Goal: Check status: Check status

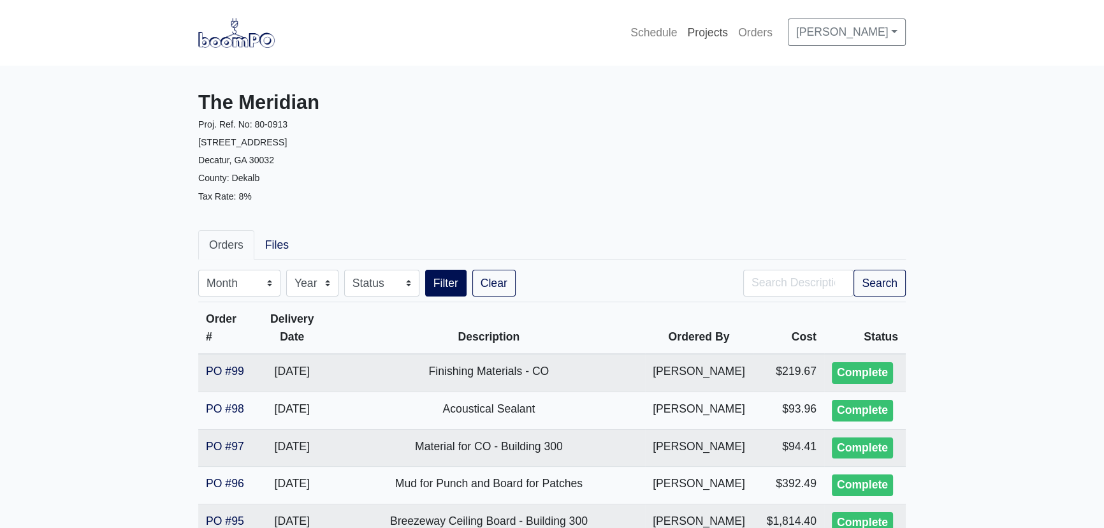
click at [684, 28] on link "Projects" at bounding box center [707, 32] width 51 height 28
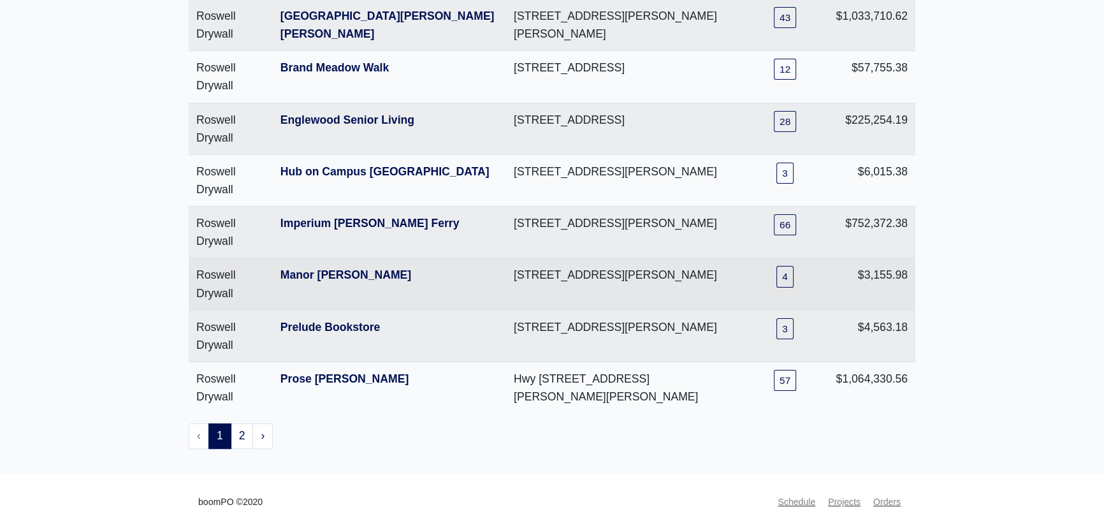
scroll to position [320, 0]
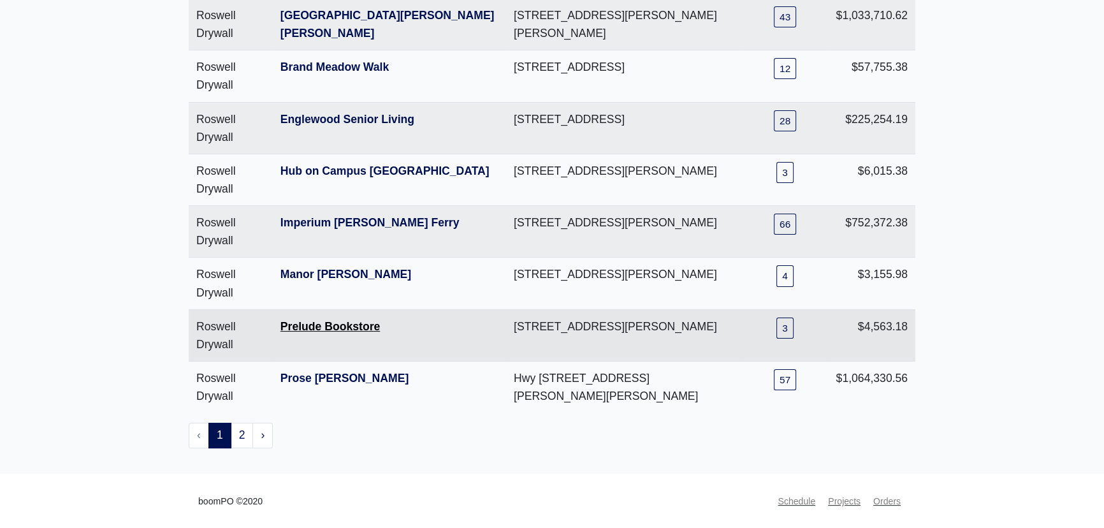
click at [322, 320] on link "Prelude Bookstore" at bounding box center [329, 326] width 99 height 13
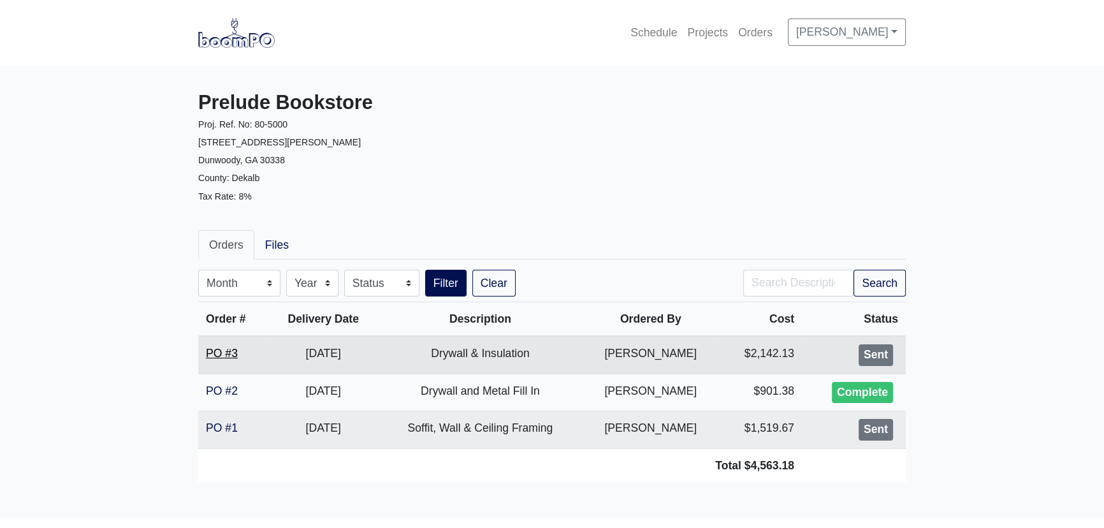
click at [222, 353] on link "PO #3" at bounding box center [222, 353] width 32 height 13
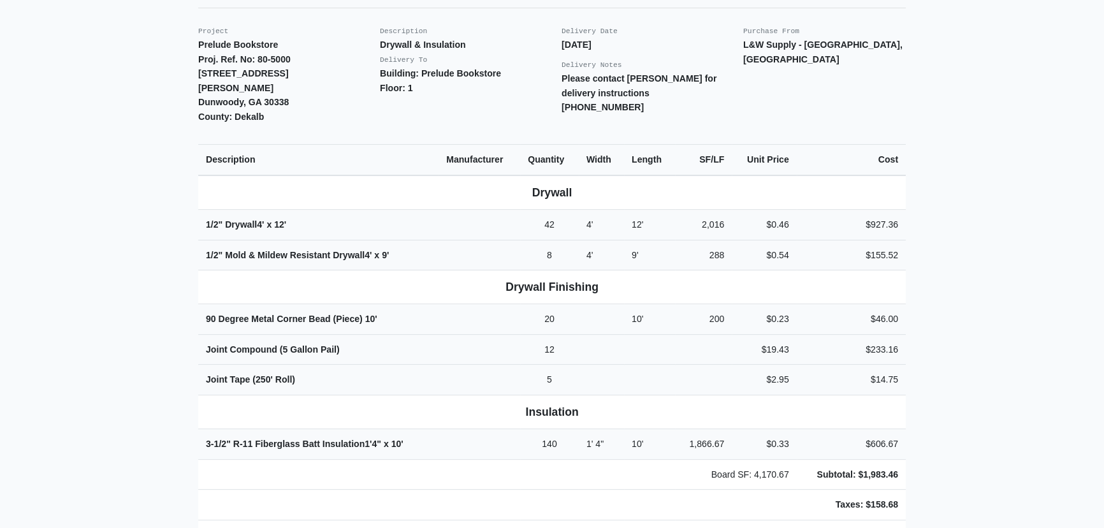
scroll to position [289, 0]
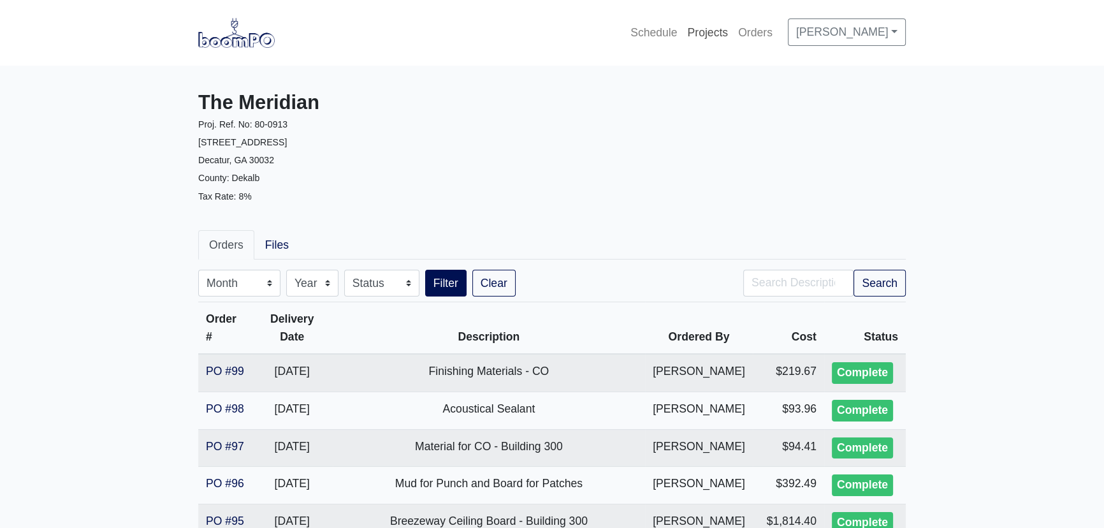
click at [707, 31] on link "Projects" at bounding box center [707, 32] width 51 height 28
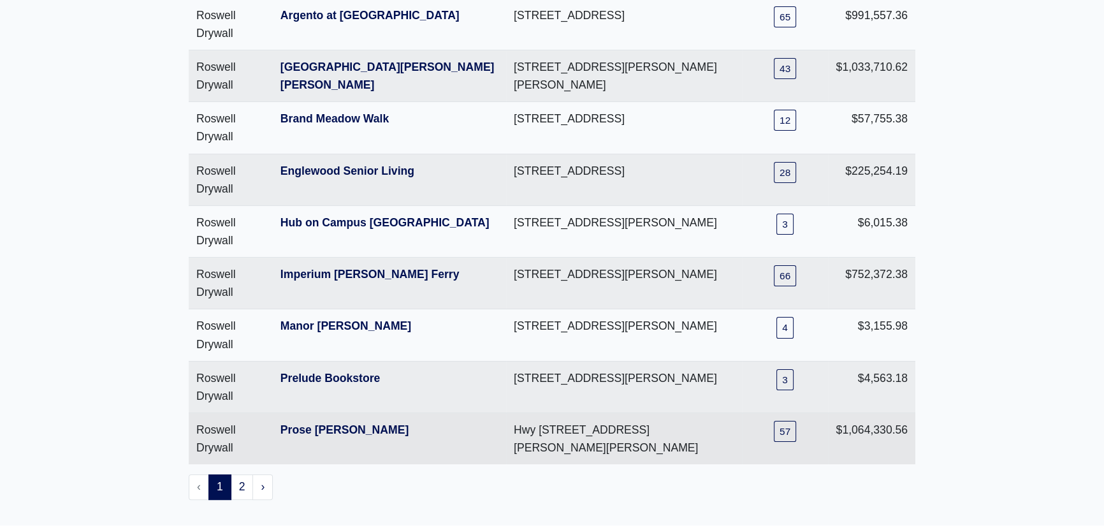
scroll to position [289, 0]
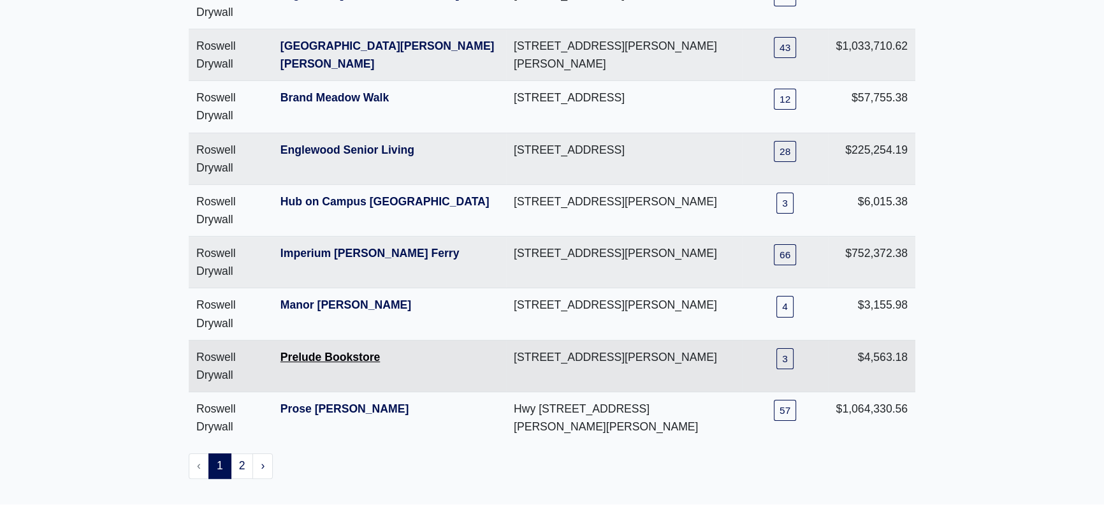
click at [330, 353] on link "Prelude Bookstore" at bounding box center [329, 357] width 99 height 13
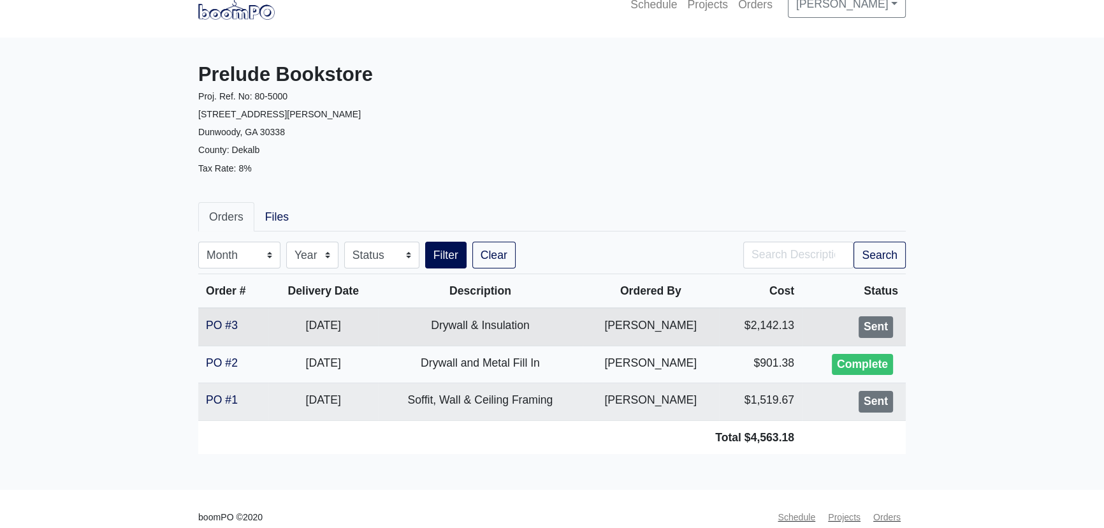
scroll to position [44, 0]
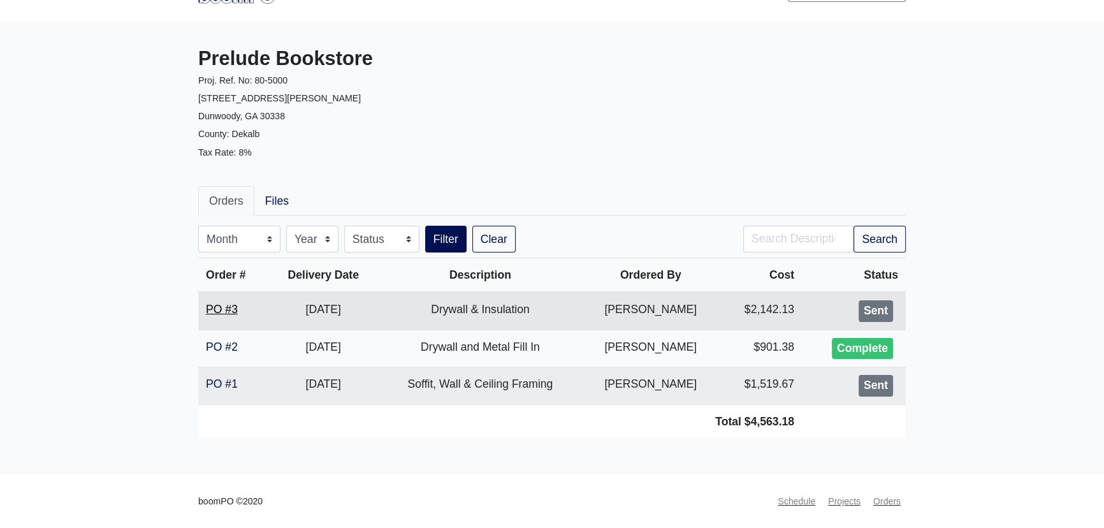
click at [235, 305] on link "PO #3" at bounding box center [222, 309] width 32 height 13
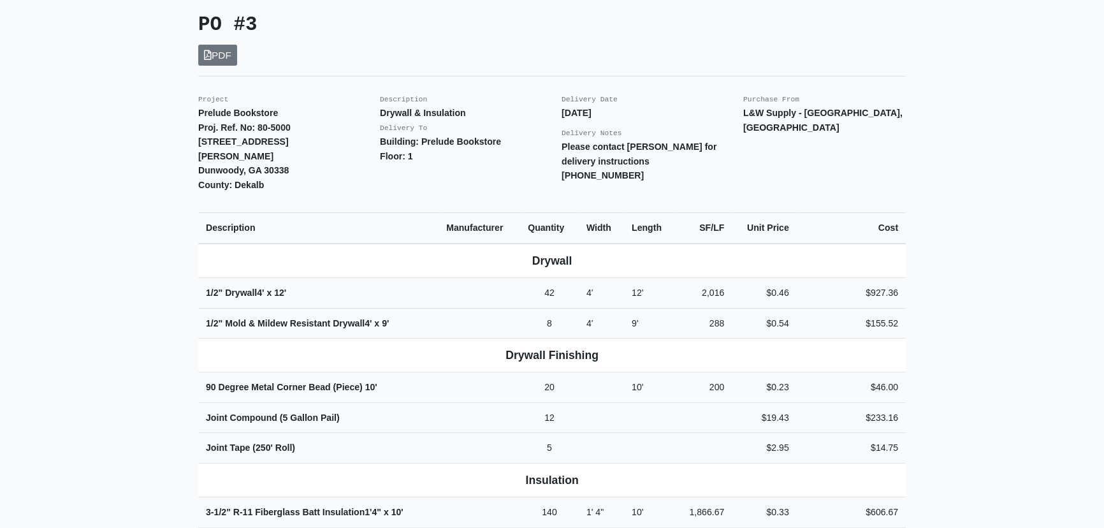
scroll to position [231, 0]
